Goal: Task Accomplishment & Management: Manage account settings

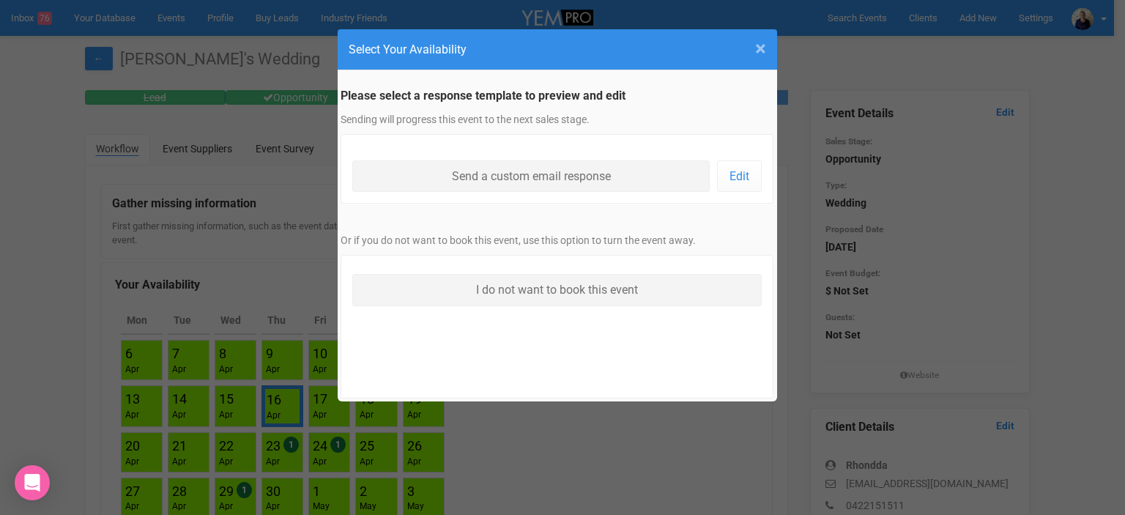
click at [762, 50] on span "×" at bounding box center [760, 49] width 11 height 24
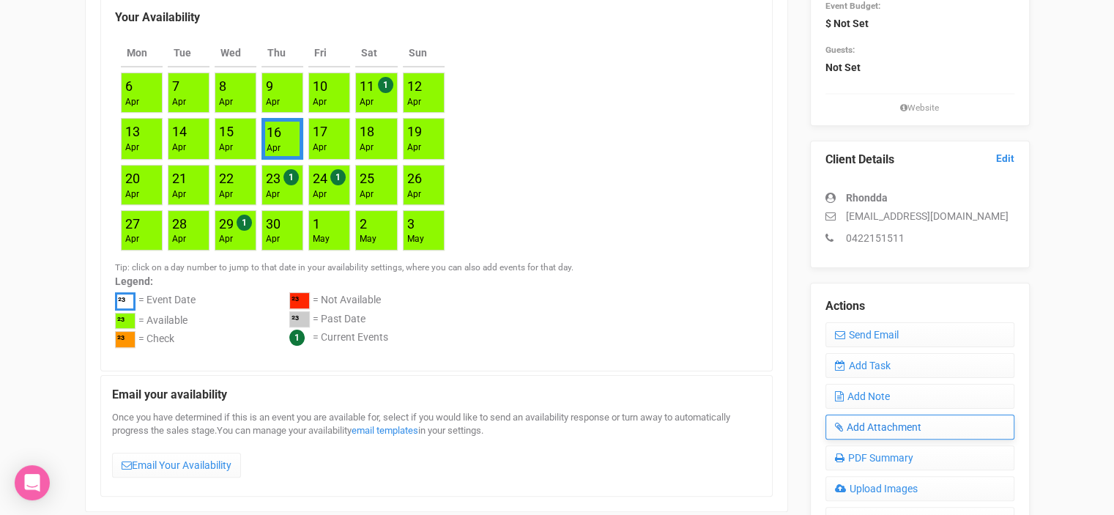
scroll to position [293, 0]
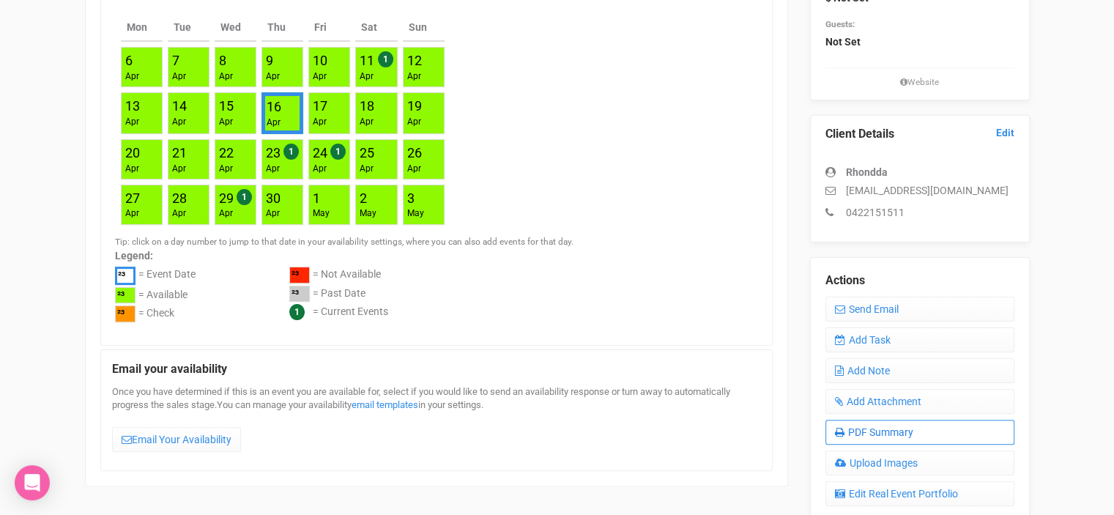
click at [896, 427] on link "PDF Summary" at bounding box center [919, 432] width 189 height 25
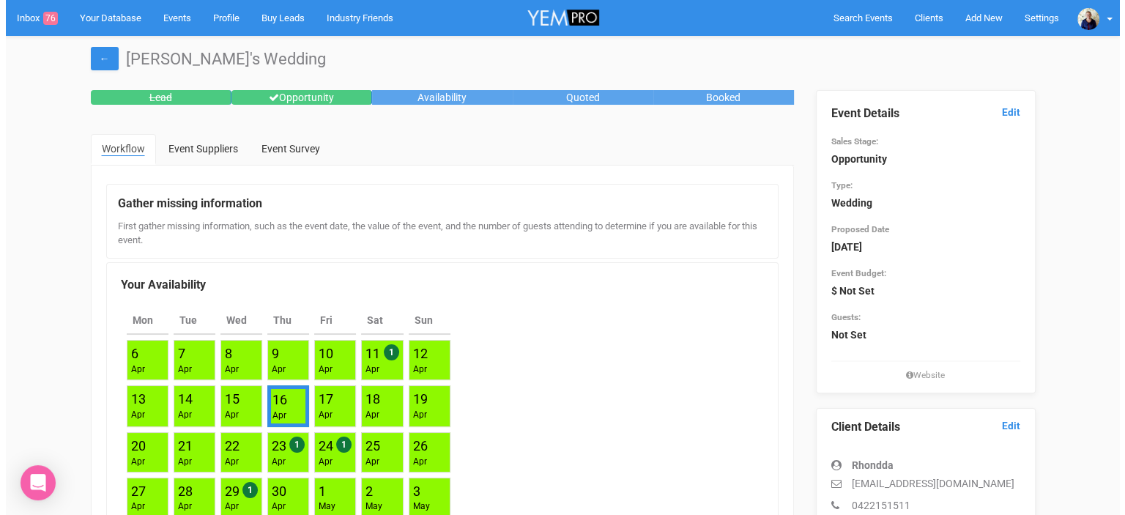
scroll to position [0, 0]
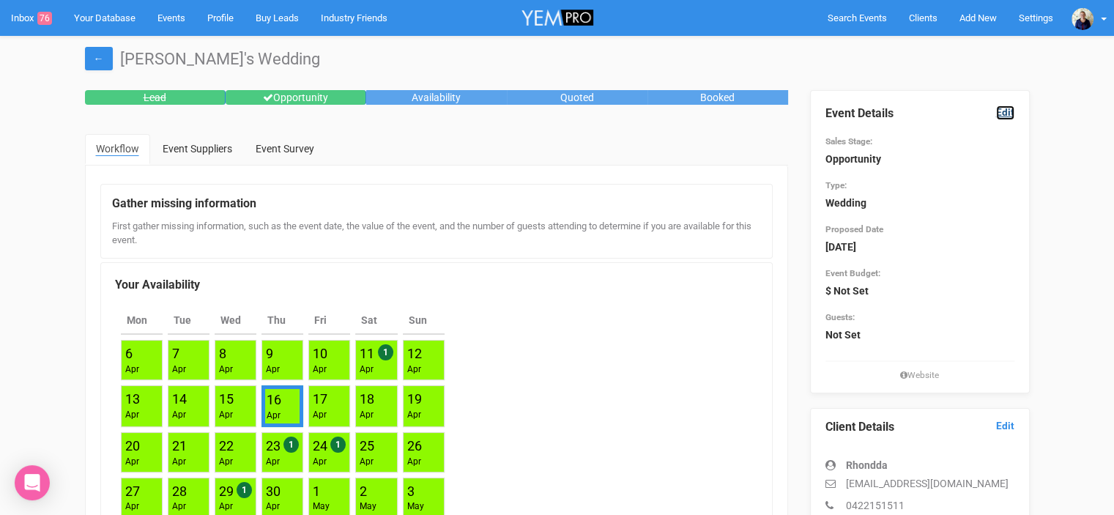
click at [1010, 111] on link "Edit" at bounding box center [1005, 112] width 18 height 14
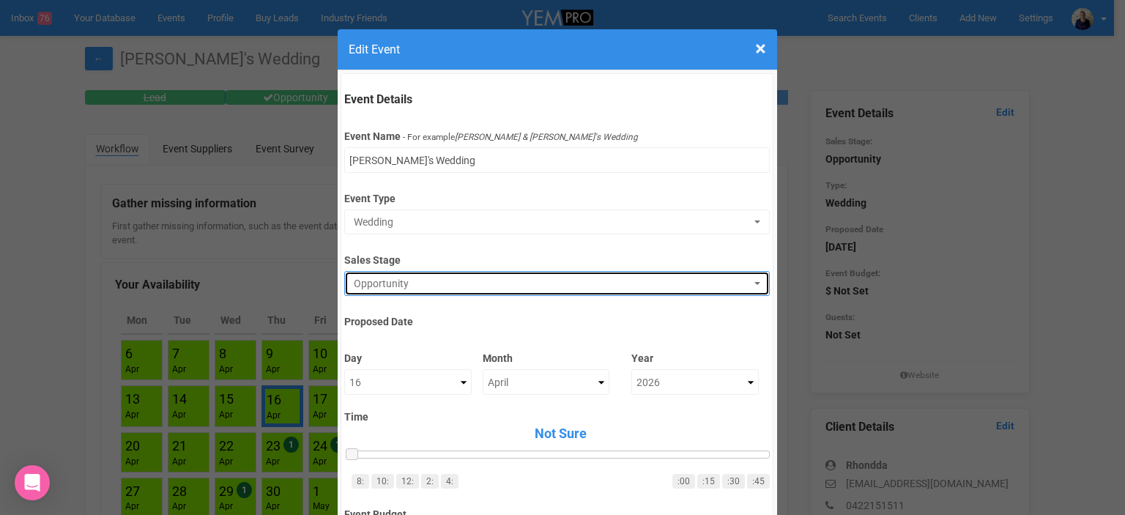
click at [414, 283] on span "Opportunity" at bounding box center [552, 283] width 397 height 15
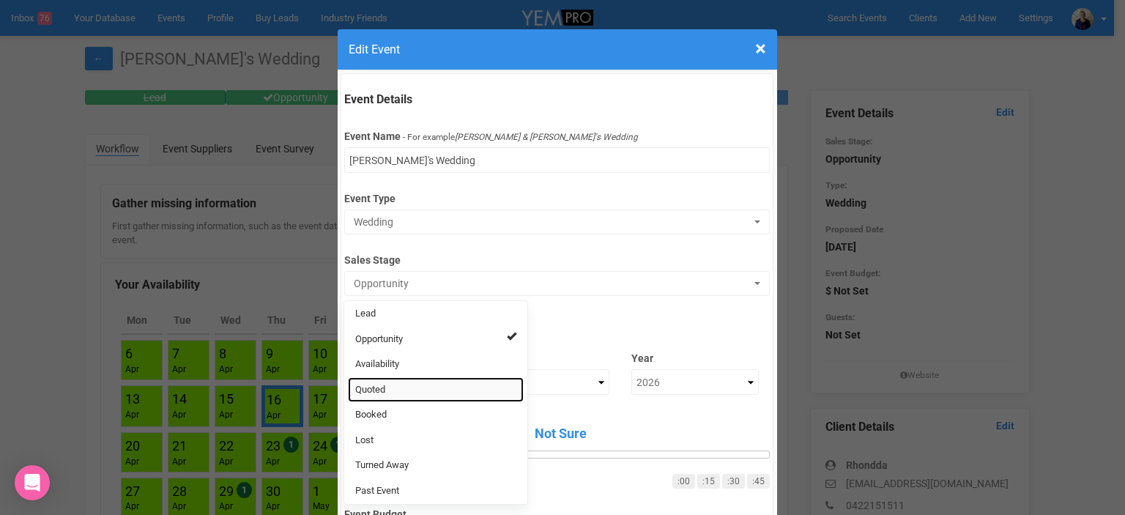
click at [376, 381] on link "Quoted" at bounding box center [436, 390] width 176 height 26
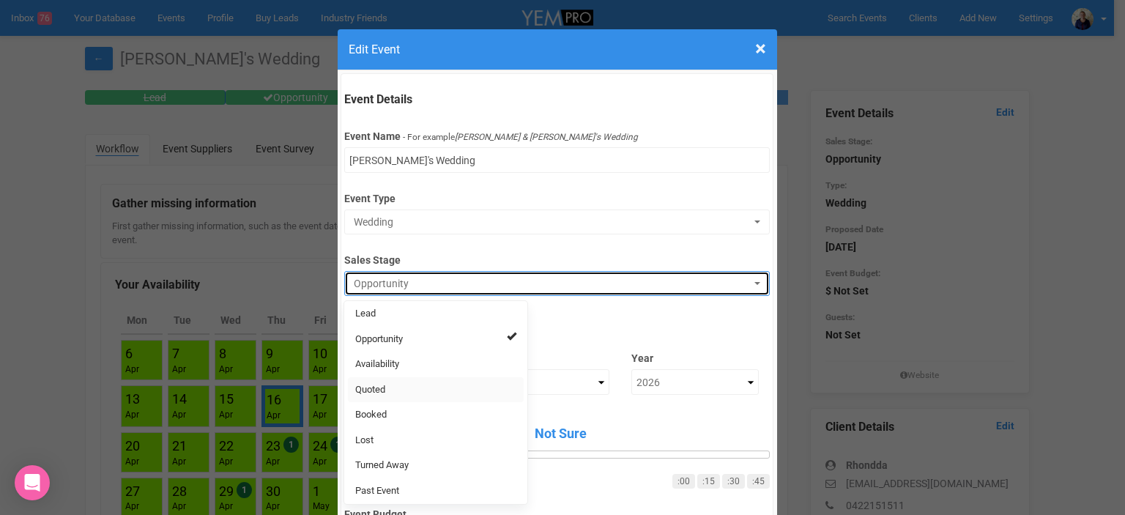
select select "9"
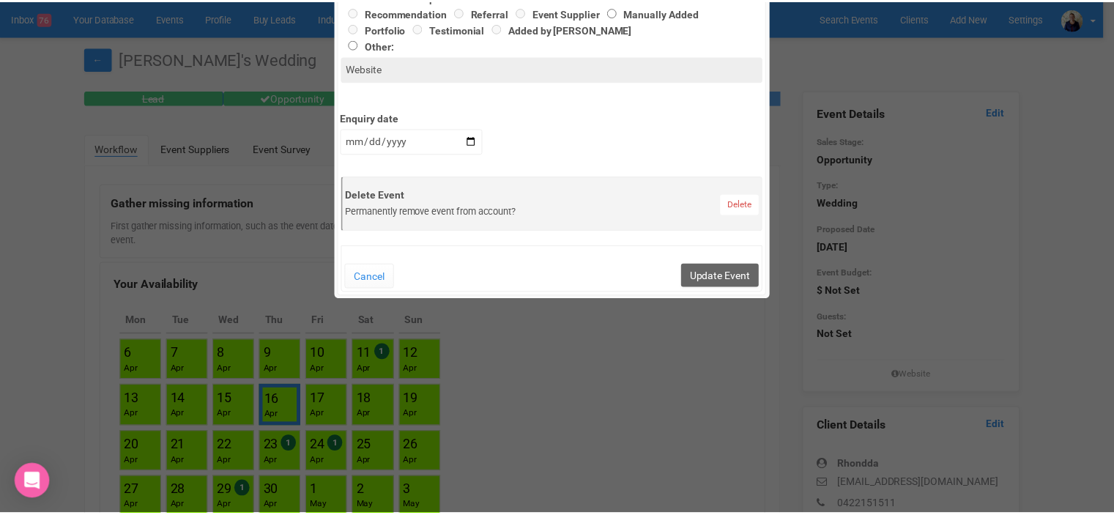
scroll to position [659, 0]
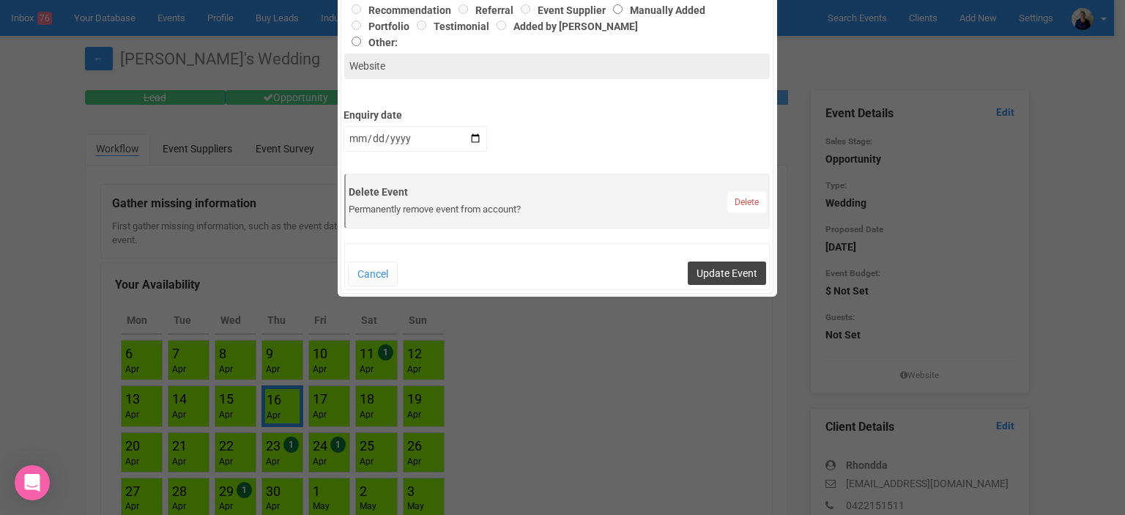
click at [723, 270] on button "Update Event" at bounding box center [727, 272] width 78 height 23
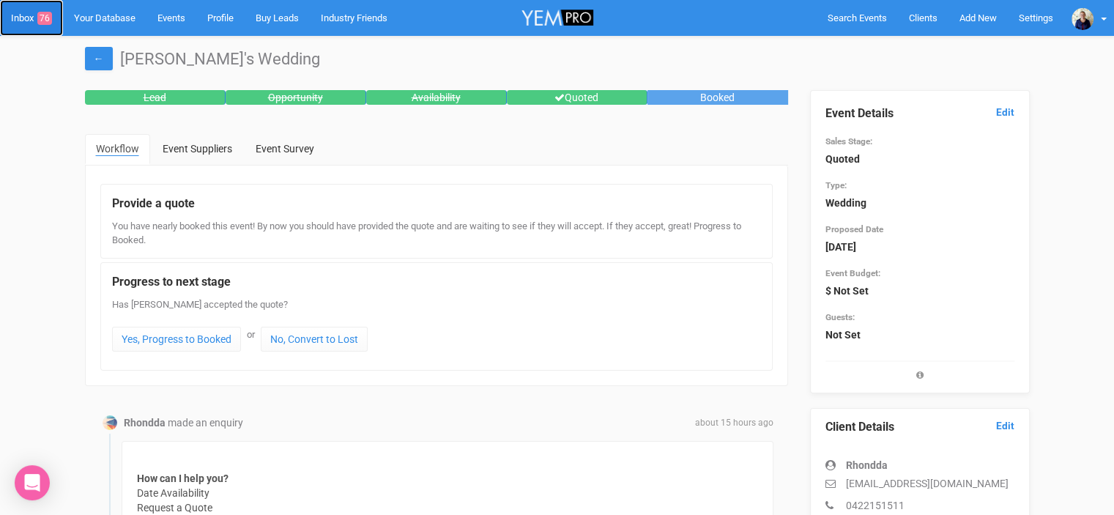
click at [15, 13] on link "Inbox 76" at bounding box center [31, 18] width 63 height 36
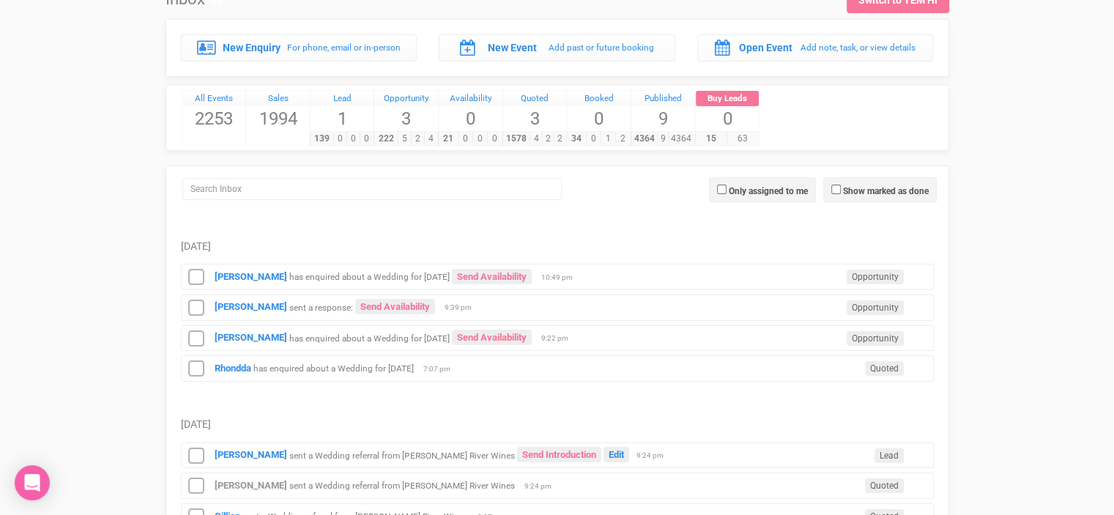
scroll to position [146, 0]
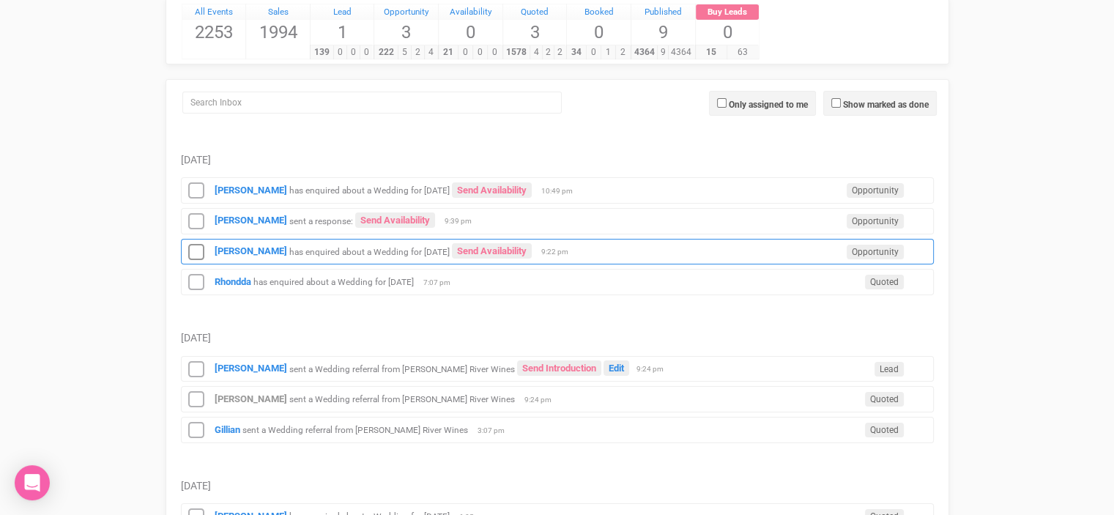
click at [304, 250] on small "has enquired about a Wedding for [DATE]" at bounding box center [369, 251] width 160 height 10
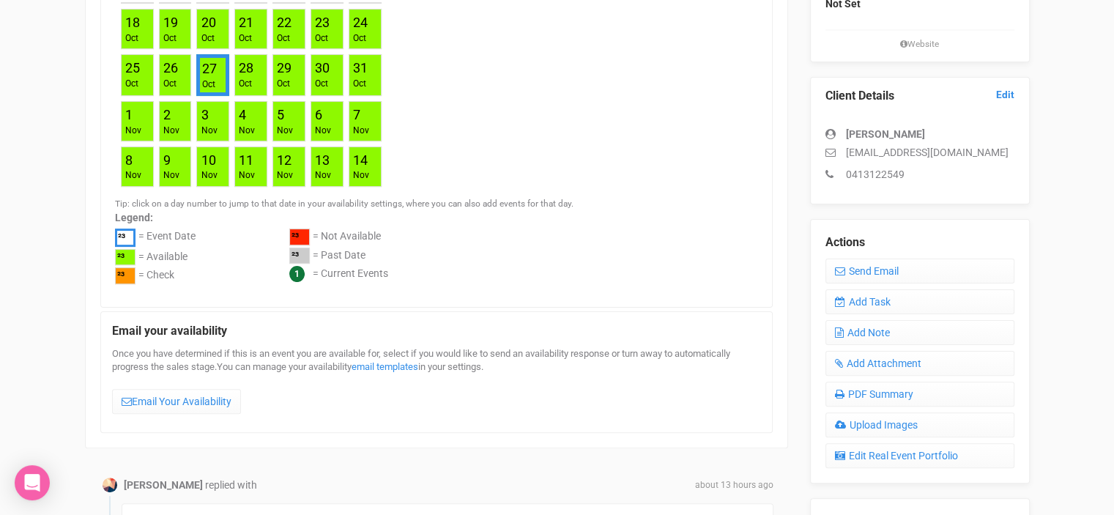
scroll to position [366, 0]
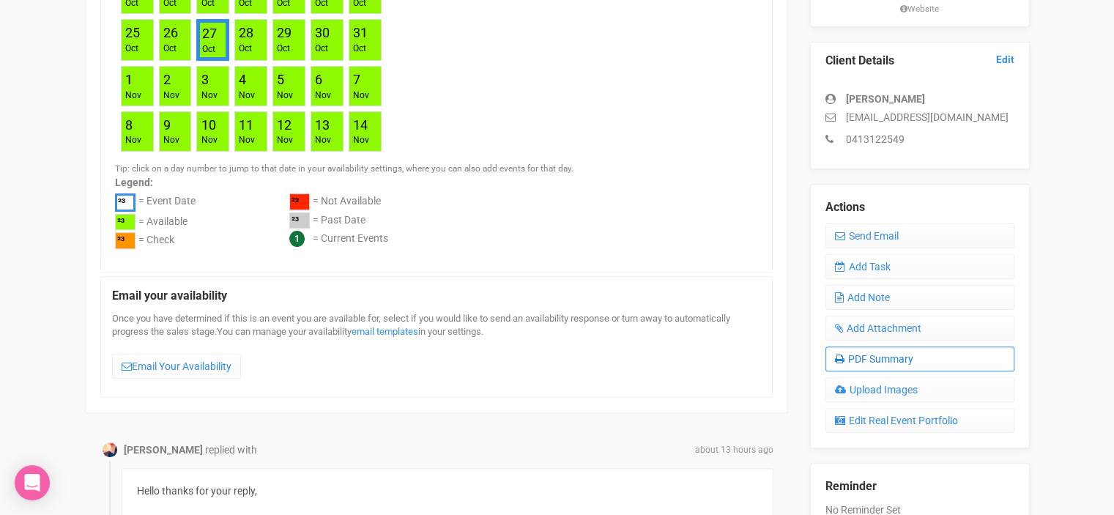
click at [883, 357] on link "PDF Summary" at bounding box center [919, 358] width 189 height 25
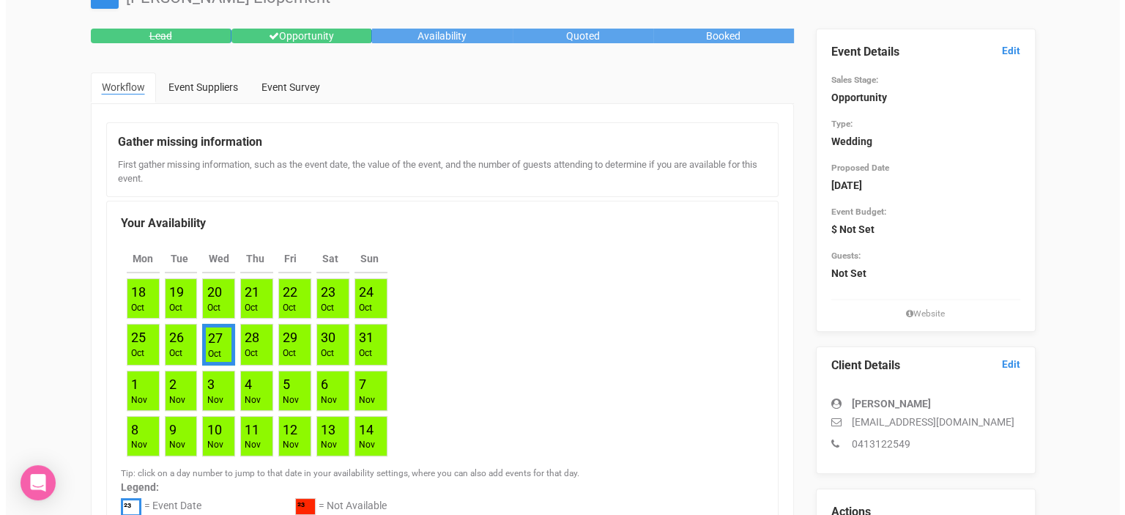
scroll to position [0, 0]
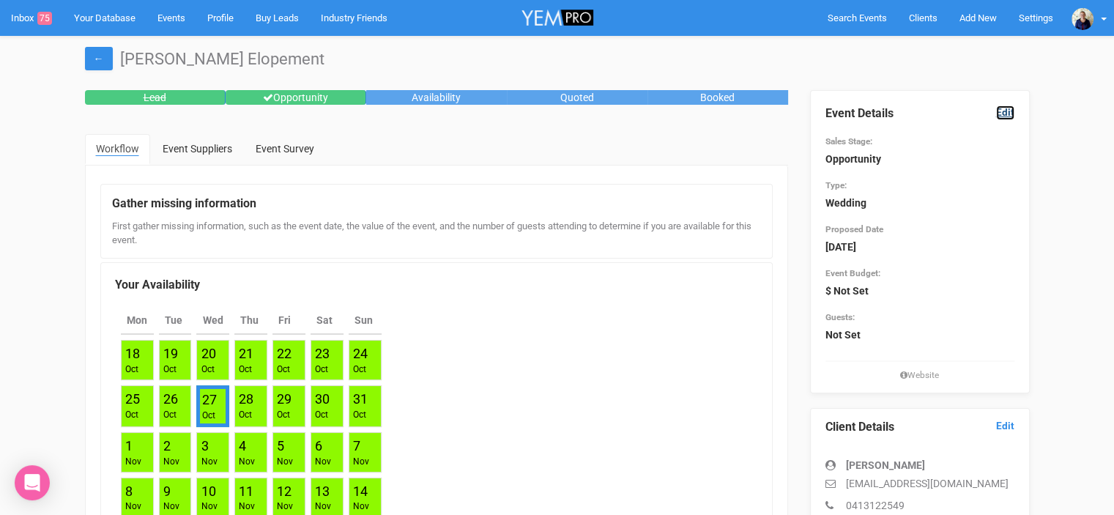
click at [1006, 111] on link "Edit" at bounding box center [1005, 112] width 18 height 14
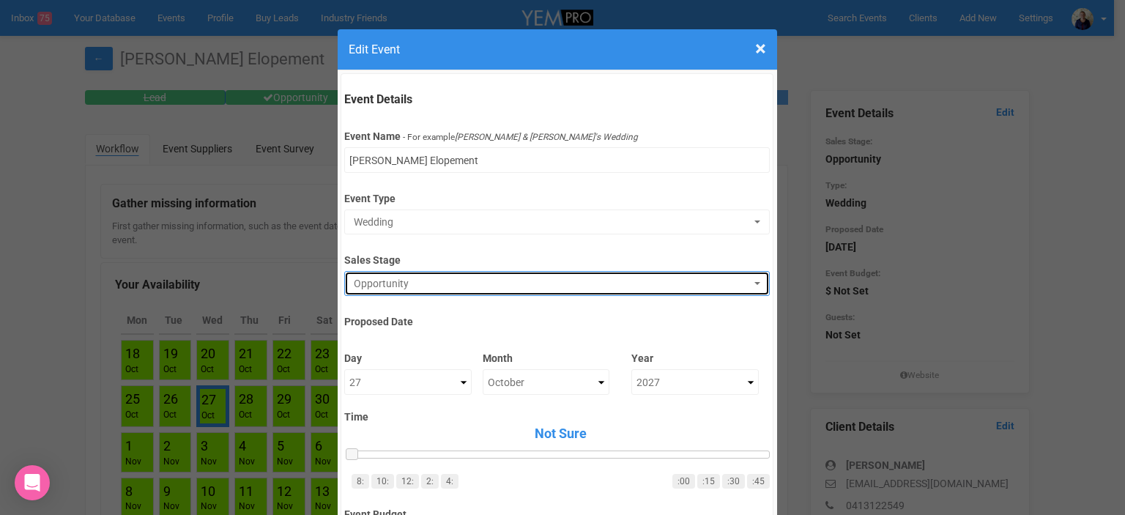
click at [408, 278] on span "Opportunity" at bounding box center [552, 283] width 397 height 15
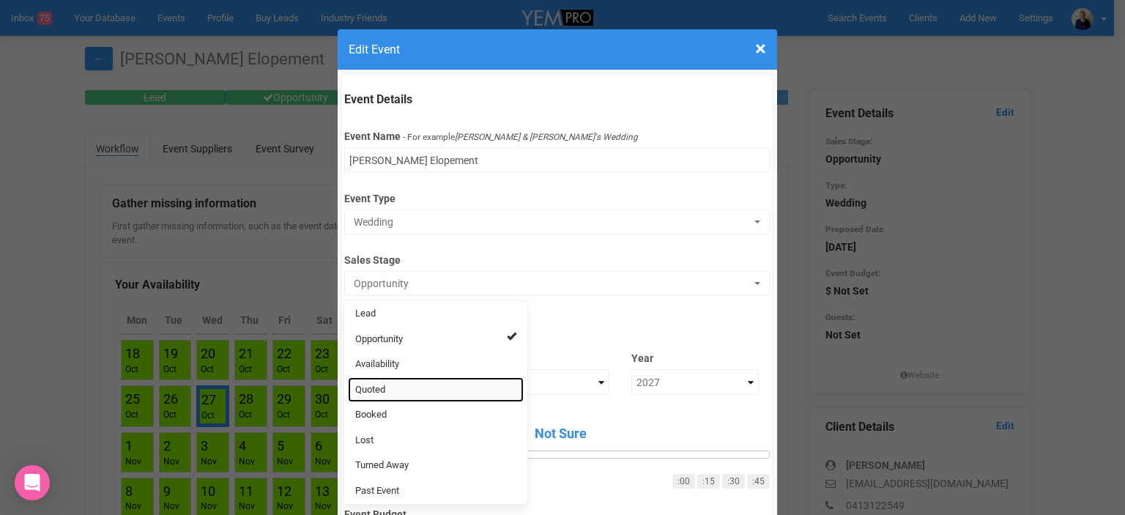
click at [384, 386] on link "Quoted" at bounding box center [436, 390] width 176 height 26
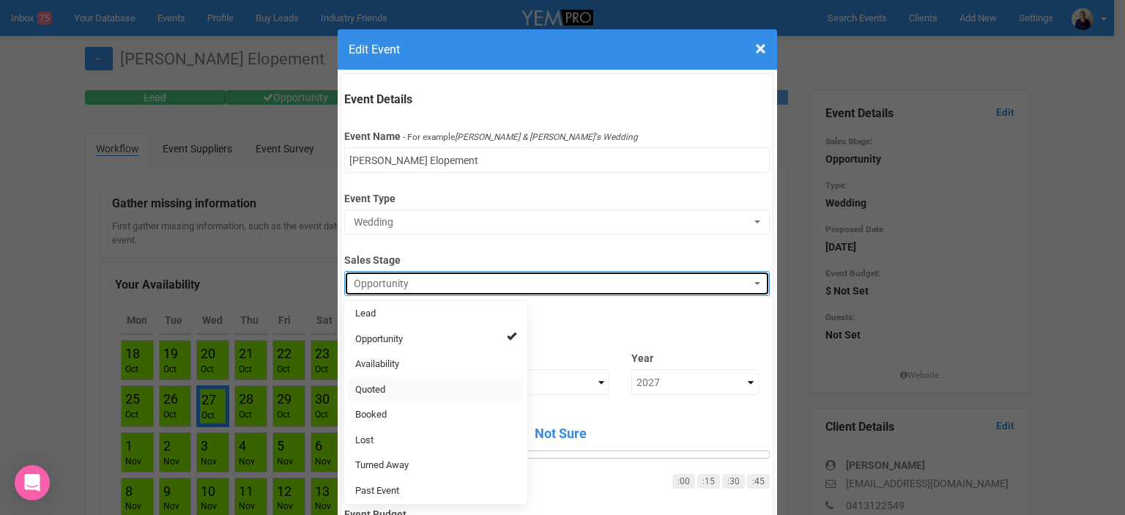
select select "9"
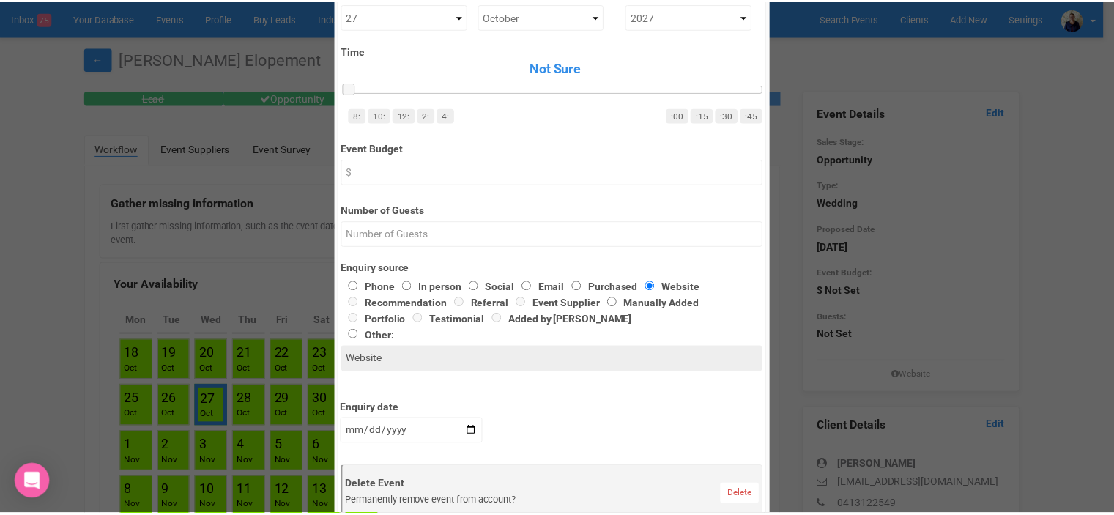
scroll to position [586, 0]
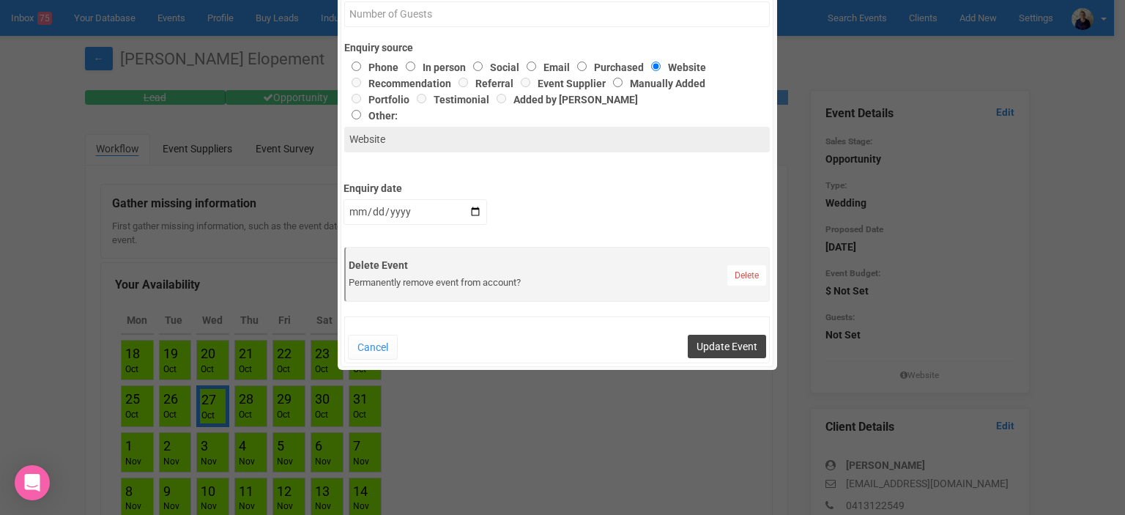
click at [723, 342] on button "Update Event" at bounding box center [727, 346] width 78 height 23
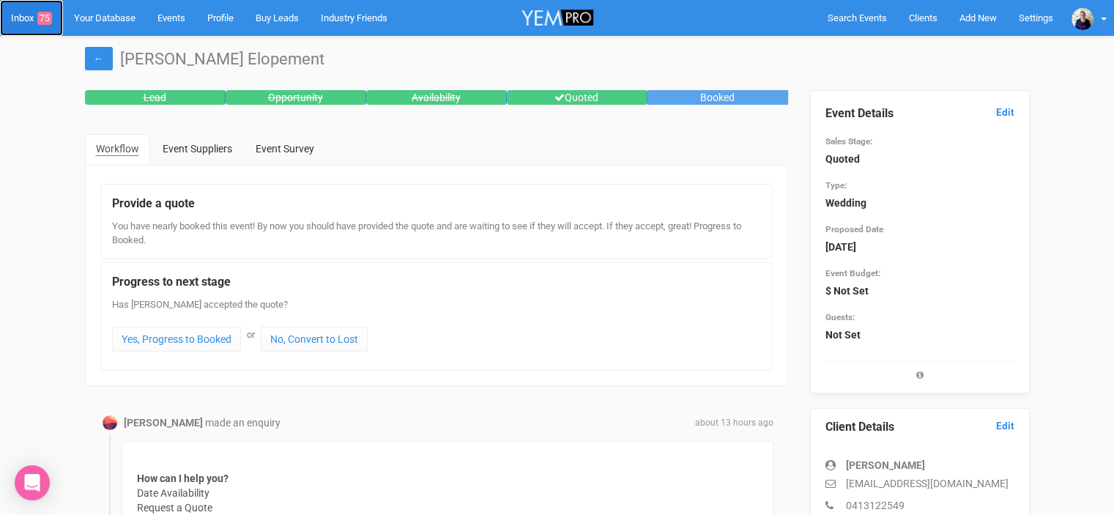
click at [22, 20] on link "Inbox 75" at bounding box center [31, 18] width 63 height 36
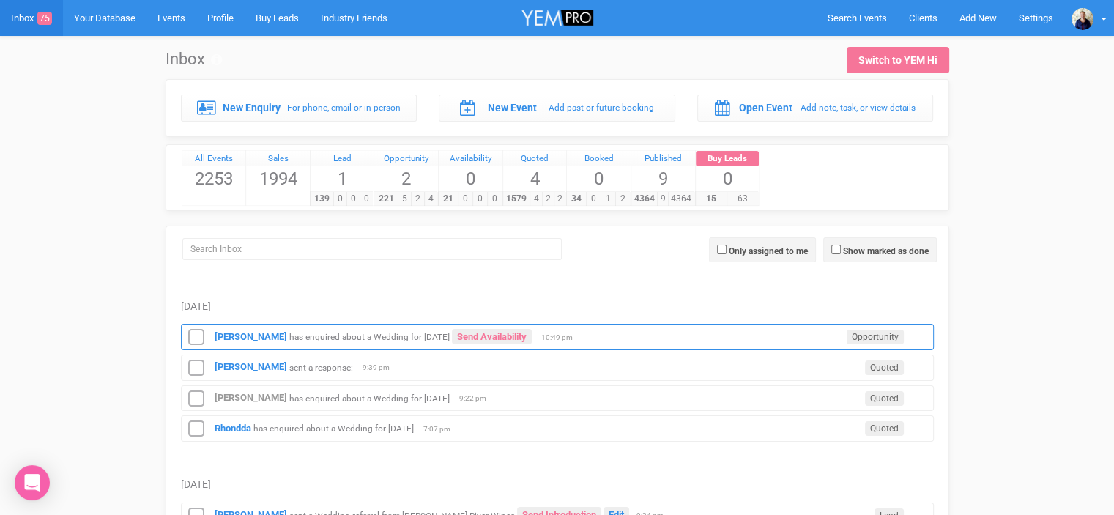
click at [423, 335] on small "has enquired about a Wedding for [DATE]" at bounding box center [369, 337] width 160 height 10
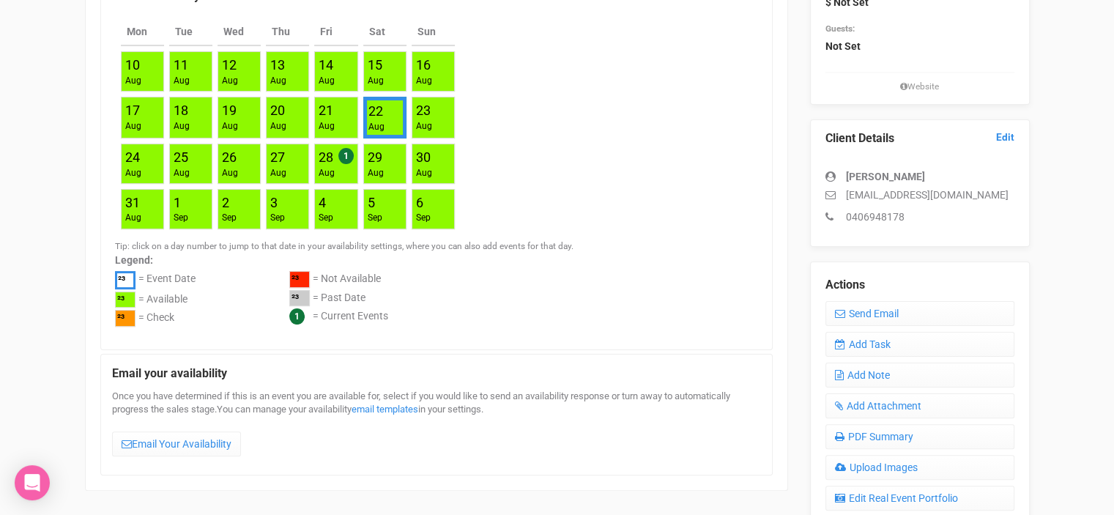
scroll to position [293, 0]
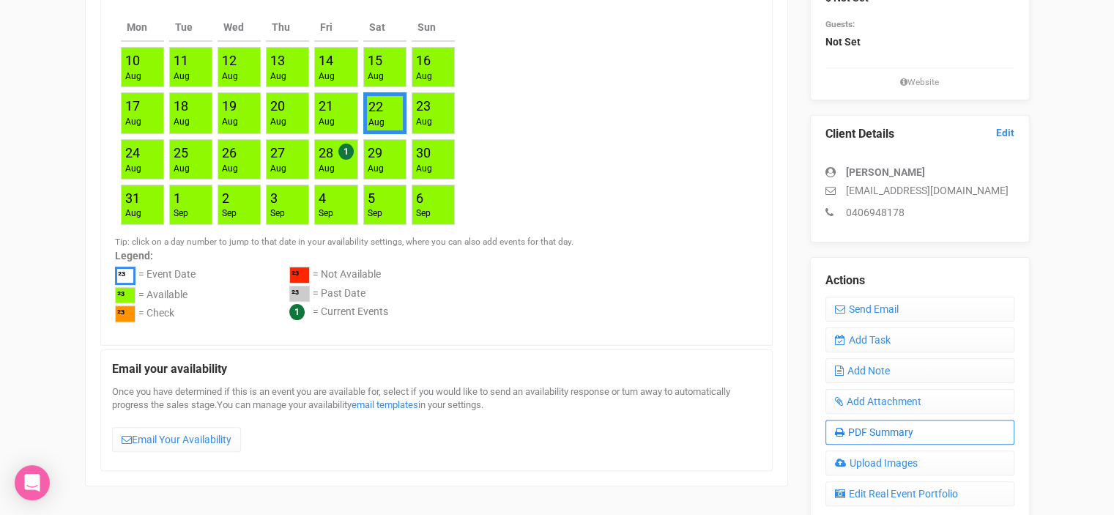
click at [884, 429] on link "PDF Summary" at bounding box center [919, 432] width 189 height 25
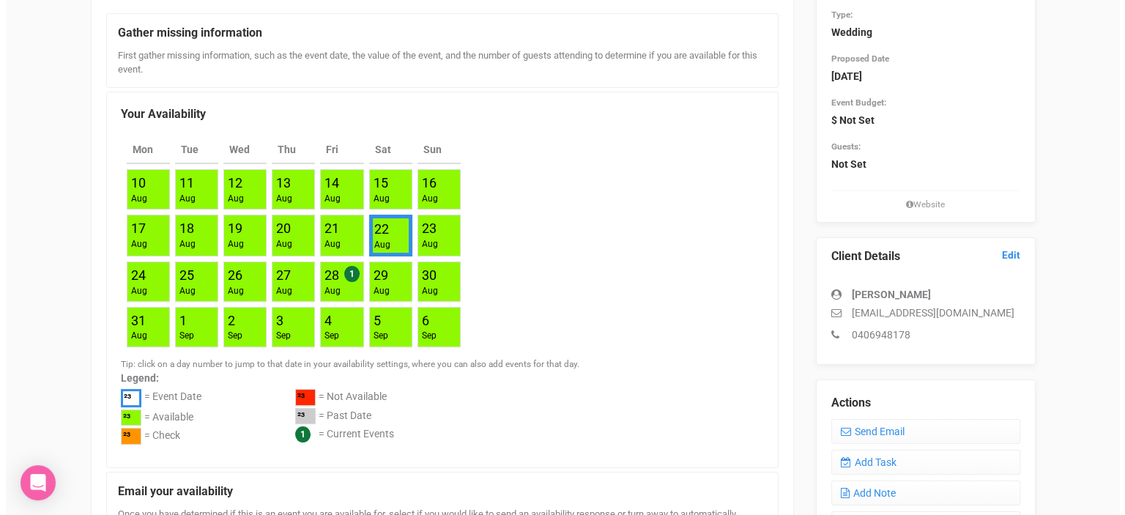
scroll to position [0, 0]
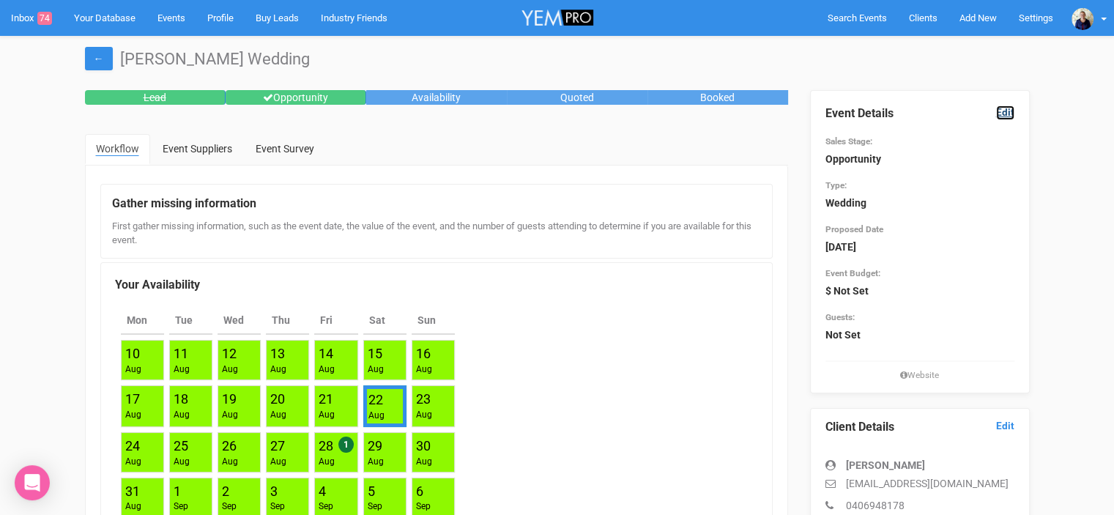
click at [1002, 105] on link "Edit" at bounding box center [1005, 112] width 18 height 14
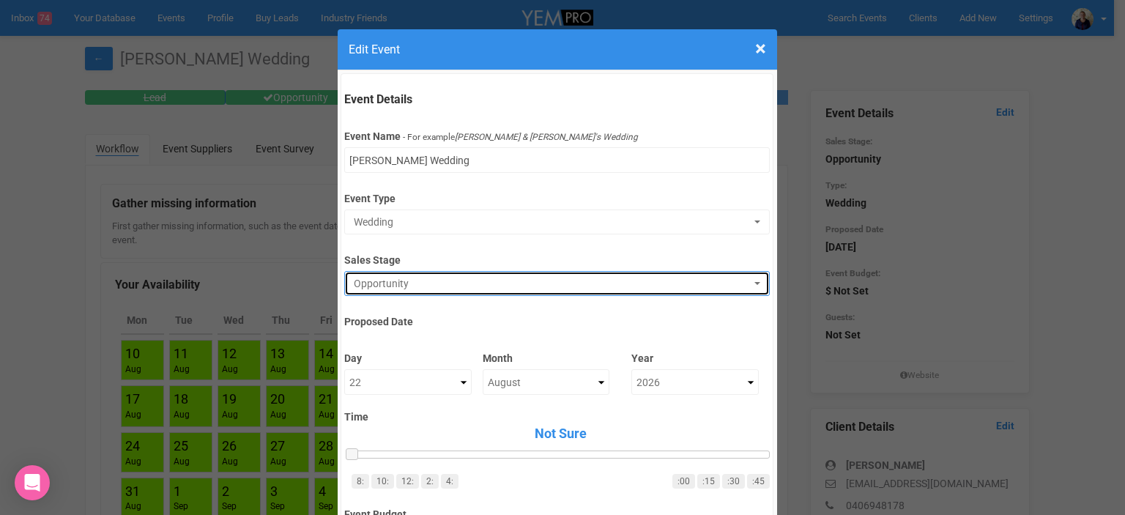
click at [467, 281] on span "Opportunity" at bounding box center [552, 283] width 397 height 15
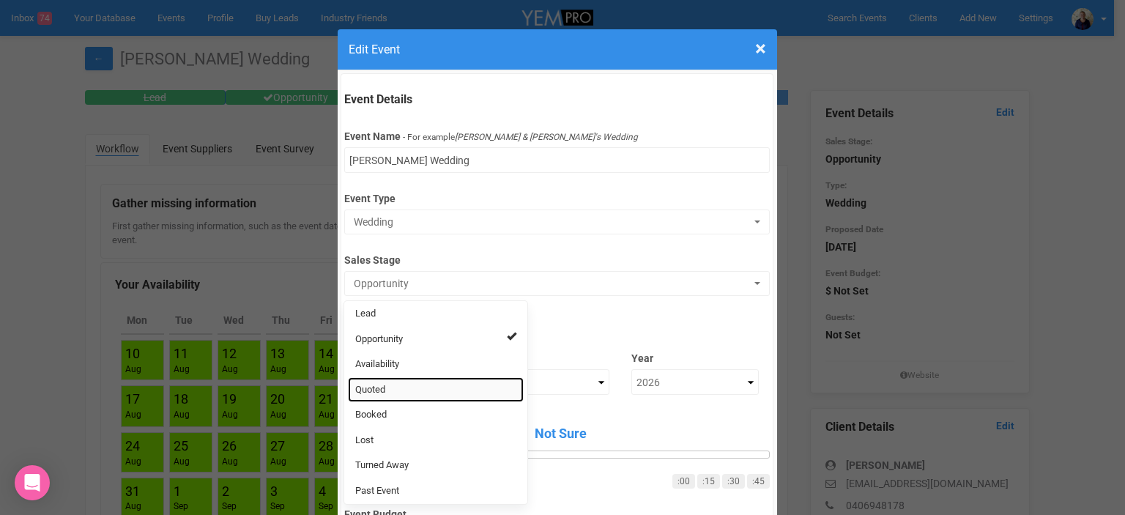
click at [401, 386] on link "Quoted" at bounding box center [436, 390] width 176 height 26
select select "9"
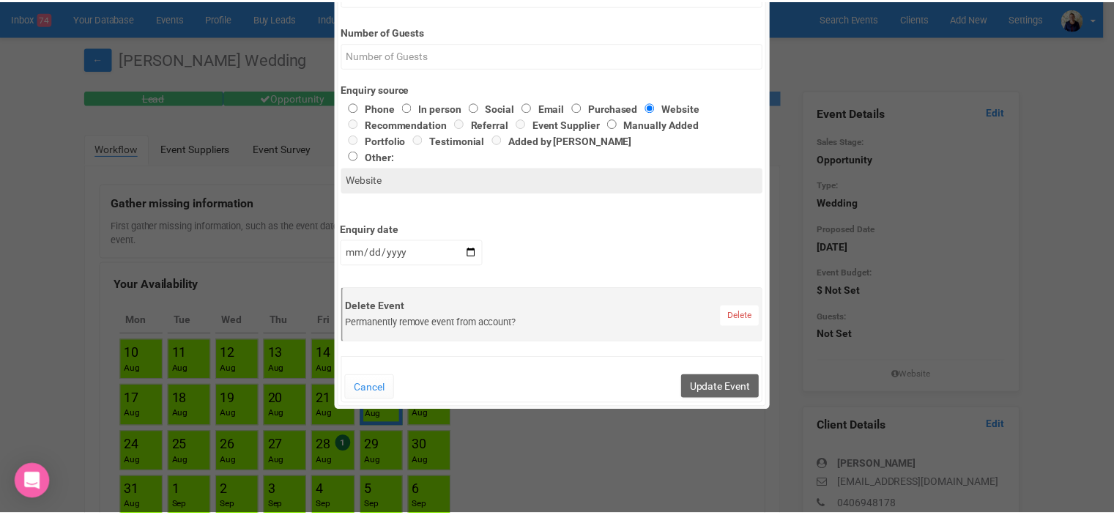
scroll to position [659, 0]
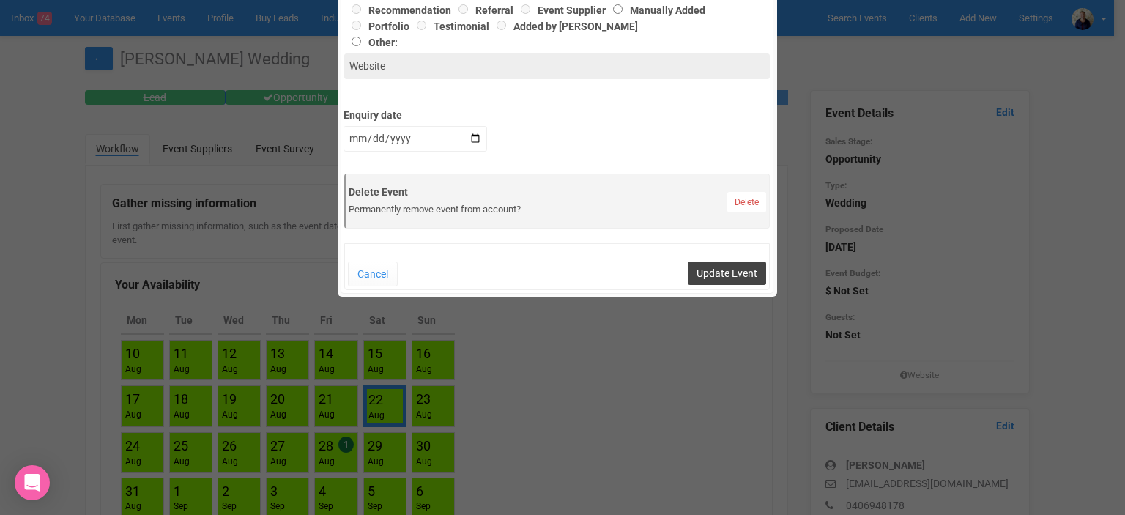
click at [700, 278] on button "Update Event" at bounding box center [727, 272] width 78 height 23
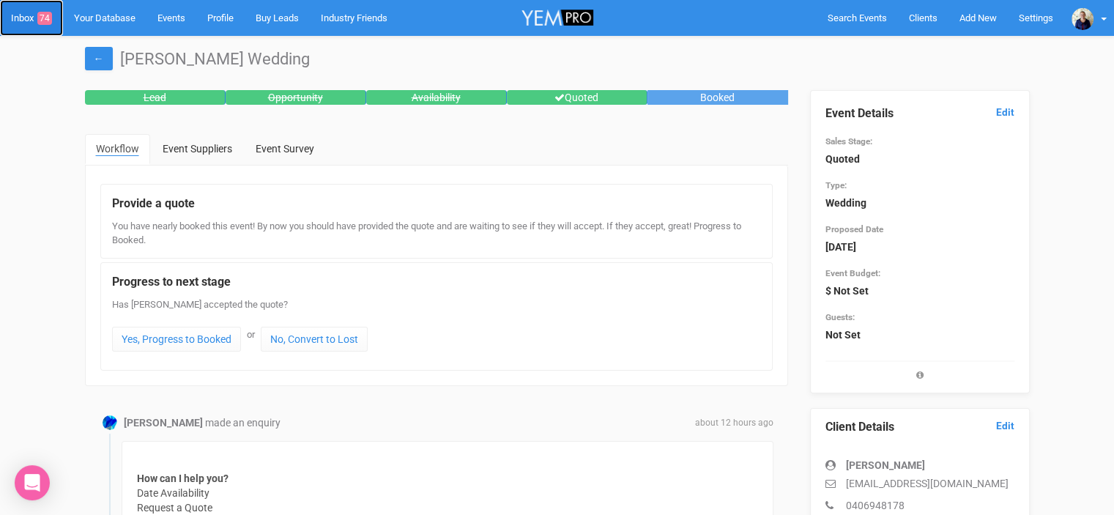
click at [18, 15] on link "Inbox 74" at bounding box center [31, 18] width 63 height 36
